Goal: Register for event/course

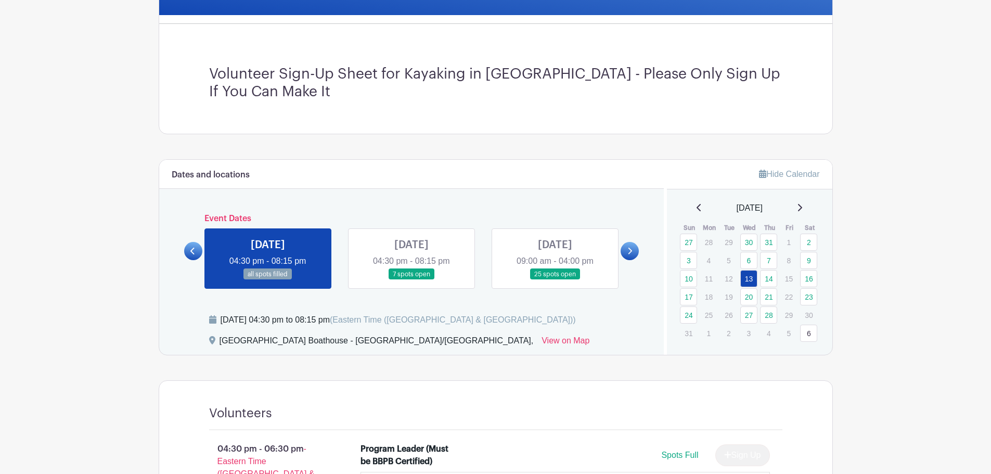
scroll to position [260, 0]
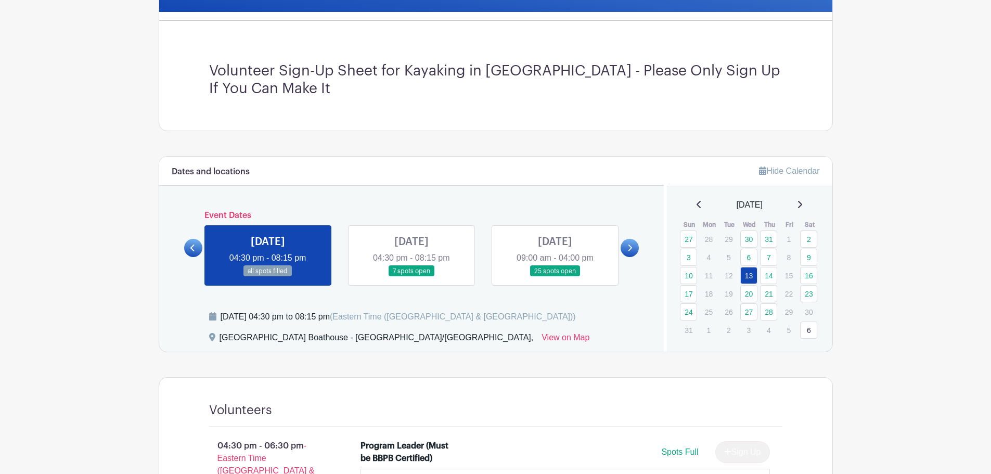
click at [412, 277] on link at bounding box center [412, 277] width 0 height 0
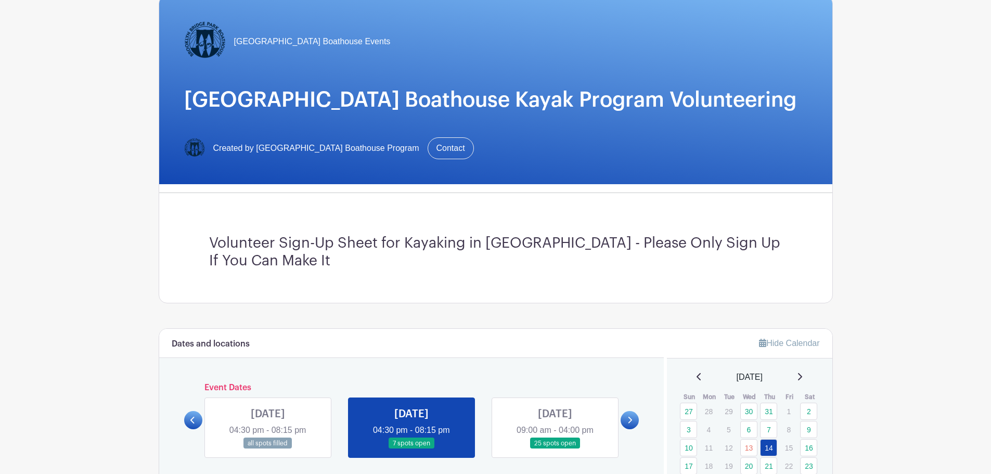
scroll to position [260, 0]
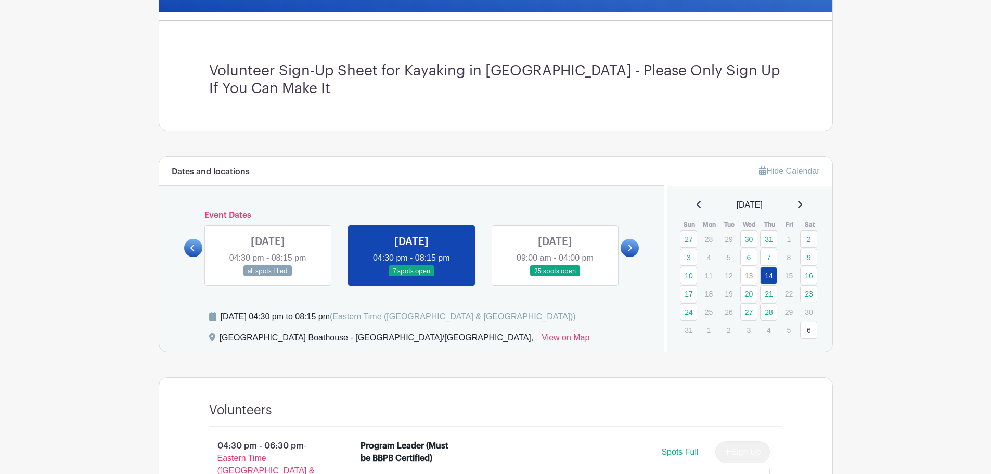
click at [268, 277] on link at bounding box center [268, 277] width 0 height 0
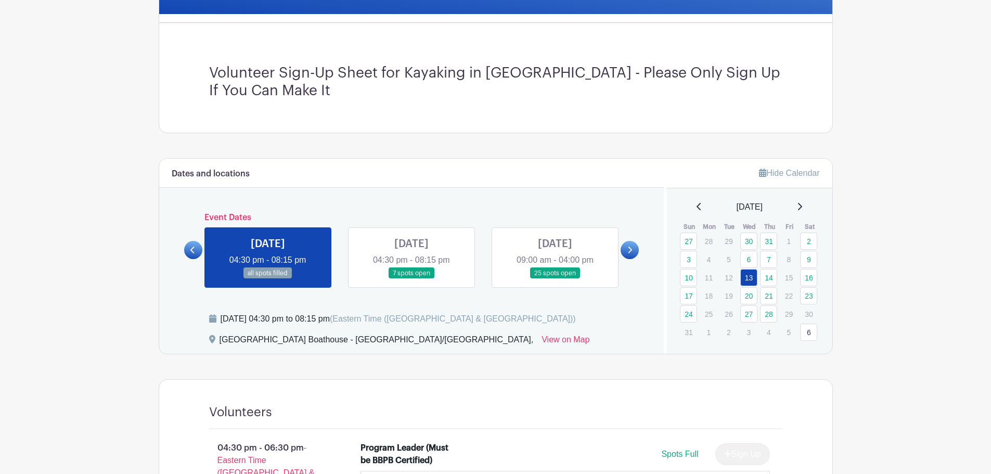
scroll to position [260, 0]
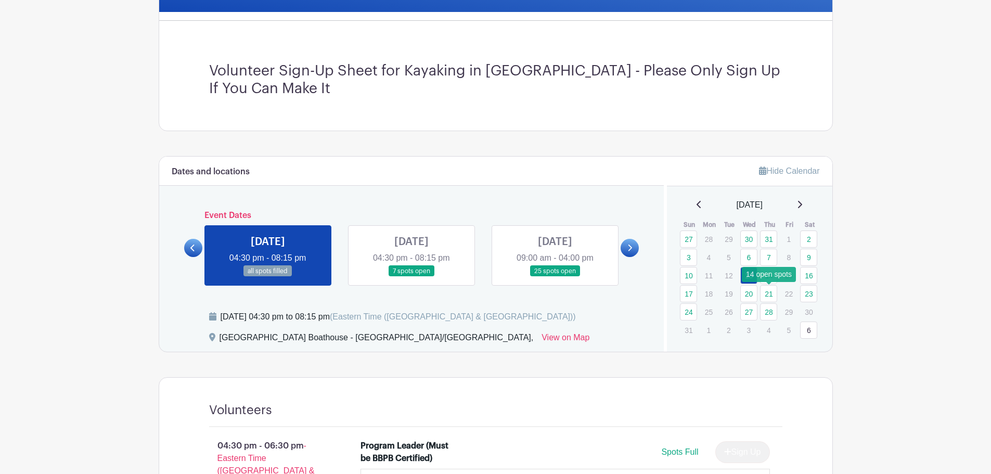
click at [771, 294] on link "21" at bounding box center [768, 293] width 17 height 17
